Goal: Task Accomplishment & Management: Manage account settings

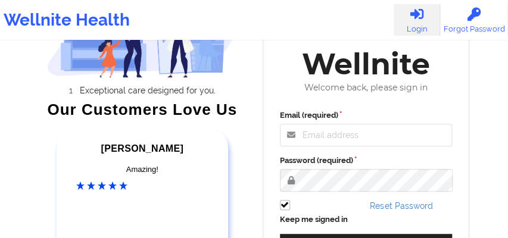
scroll to position [139, 0]
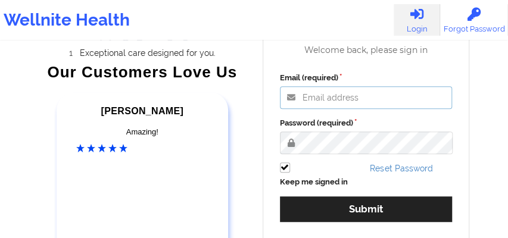
click at [309, 97] on input "Email (required)" at bounding box center [366, 97] width 173 height 23
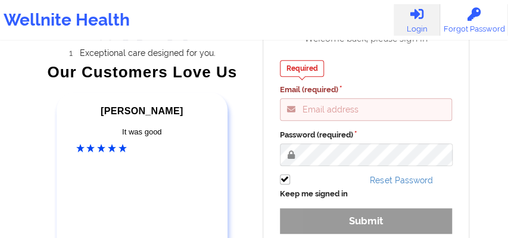
type input "[EMAIL_ADDRESS][DOMAIN_NAME]"
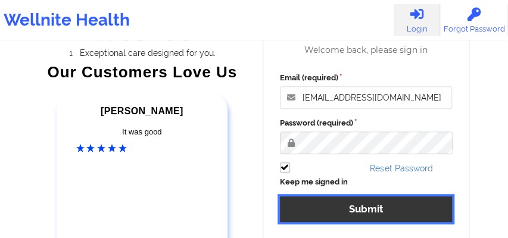
click at [324, 202] on button "Submit" at bounding box center [366, 210] width 173 height 26
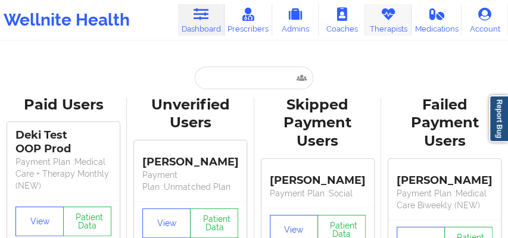
click at [396, 24] on link "Therapists" at bounding box center [388, 20] width 46 height 32
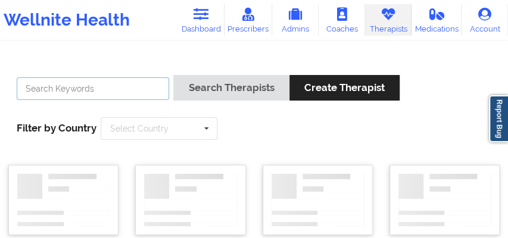
click at [107, 85] on input "text" at bounding box center [93, 88] width 153 height 23
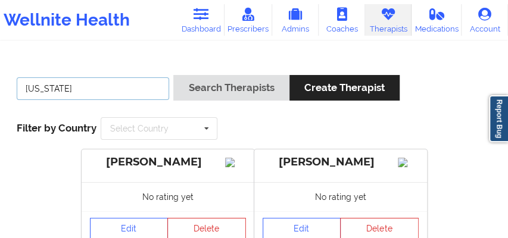
type input "[US_STATE][PERSON_NAME]"
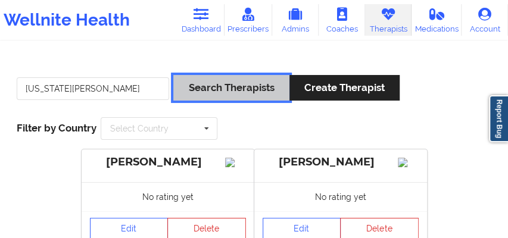
click at [222, 89] on button "Search Therapists" at bounding box center [231, 88] width 116 height 26
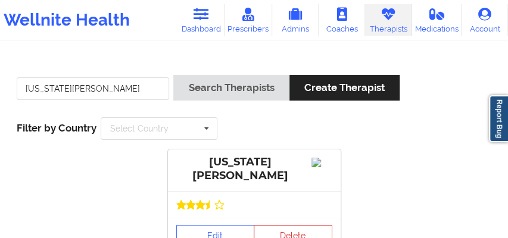
click at [216, 225] on div "Edit Delete" at bounding box center [254, 235] width 173 height 35
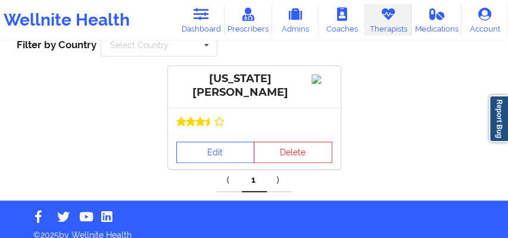
scroll to position [92, 0]
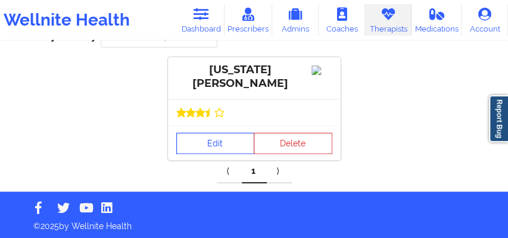
click at [217, 148] on link "Edit" at bounding box center [215, 143] width 79 height 21
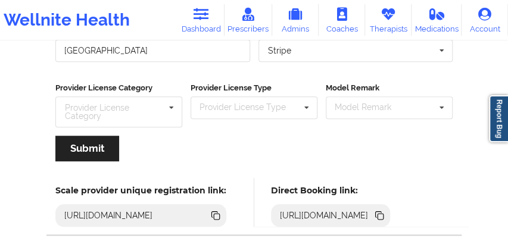
scroll to position [245, 0]
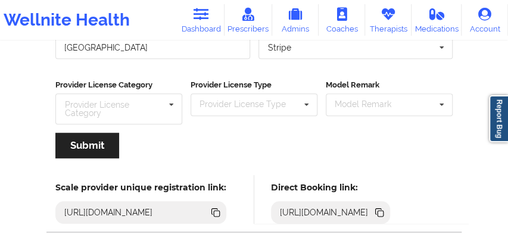
click at [384, 211] on icon at bounding box center [381, 214] width 6 height 6
